Goal: Check status

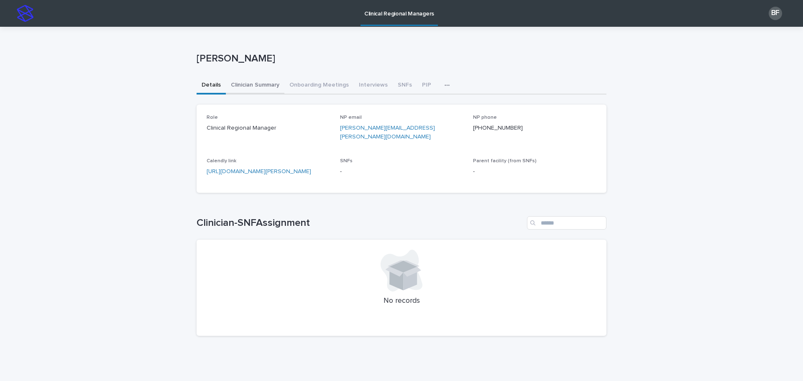
click at [251, 86] on button "Clinician Summary" at bounding box center [255, 86] width 59 height 18
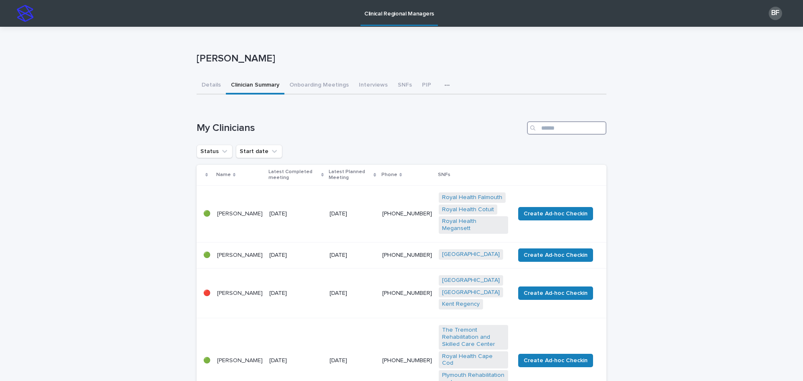
click at [551, 128] on input "Search" at bounding box center [566, 127] width 79 height 13
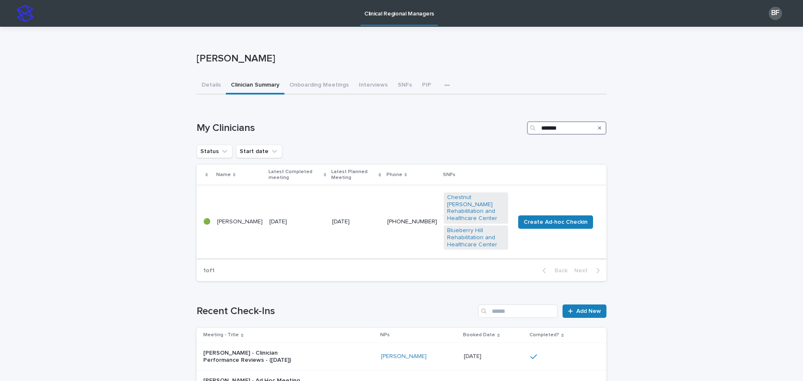
type input "*******"
click at [281, 196] on td "[DATE]" at bounding box center [297, 221] width 63 height 73
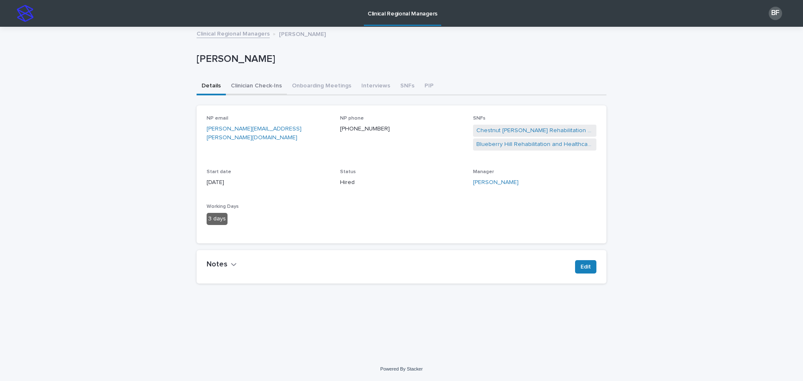
click at [258, 91] on button "Clinician Check-Ins" at bounding box center [256, 87] width 61 height 18
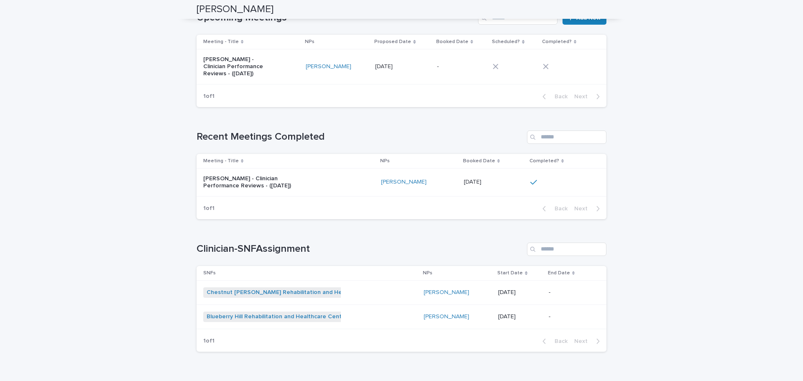
scroll to position [125, 0]
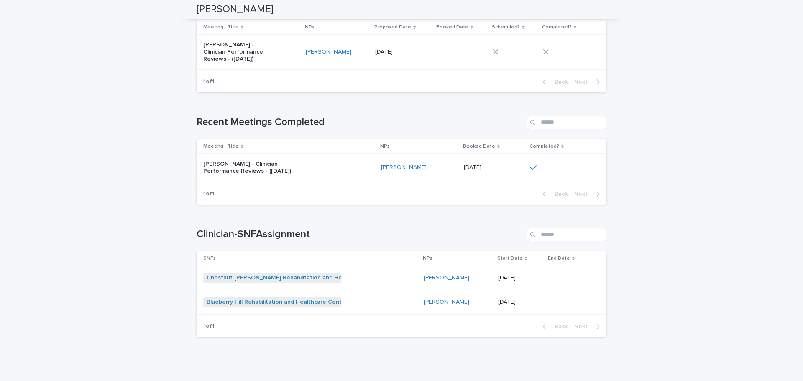
click at [335, 171] on div "[PERSON_NAME] - Clinician Performance Reviews - ([DATE])" at bounding box center [288, 167] width 171 height 21
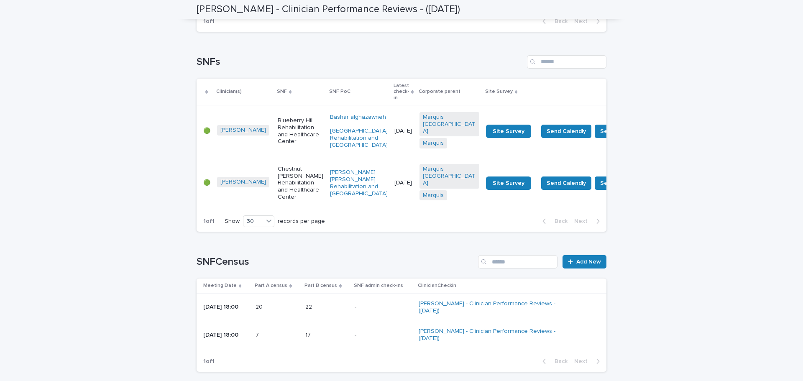
scroll to position [726, 0]
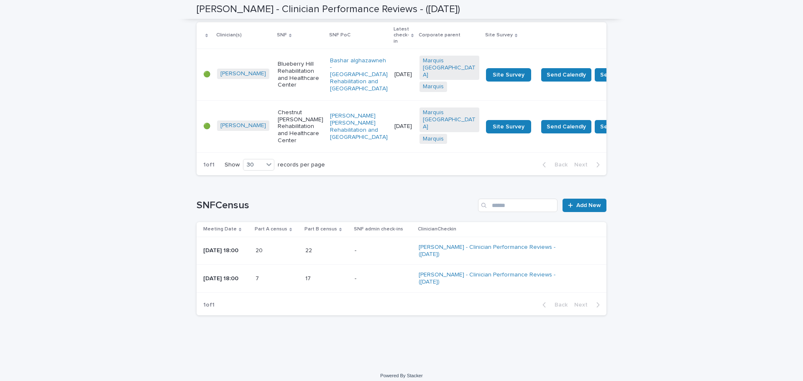
click at [277, 272] on div "7 7" at bounding box center [277, 279] width 43 height 14
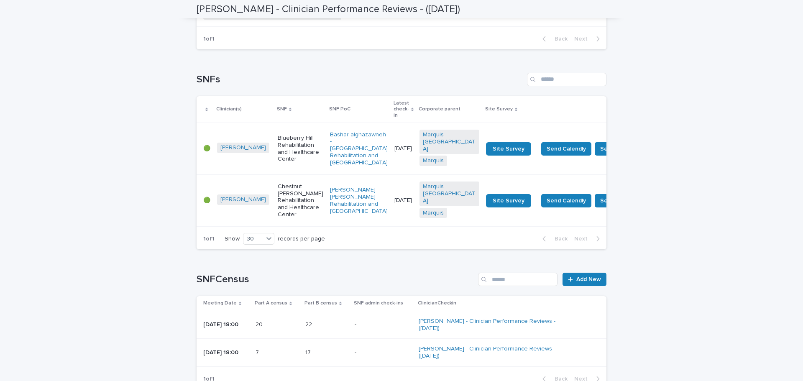
scroll to position [726, 0]
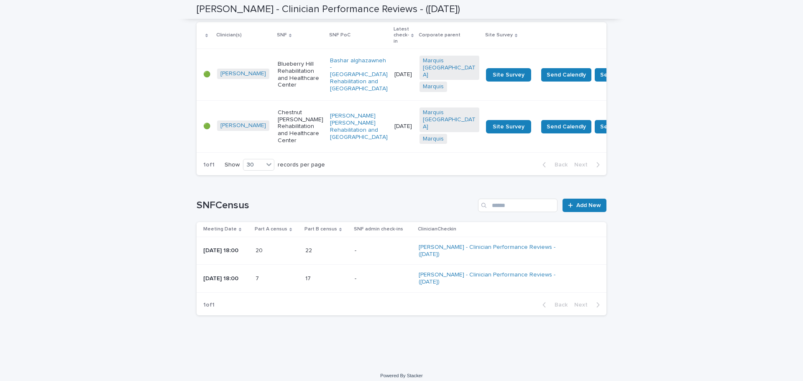
click at [264, 245] on p "20" at bounding box center [260, 249] width 9 height 9
